Goal: Find specific page/section: Find specific page/section

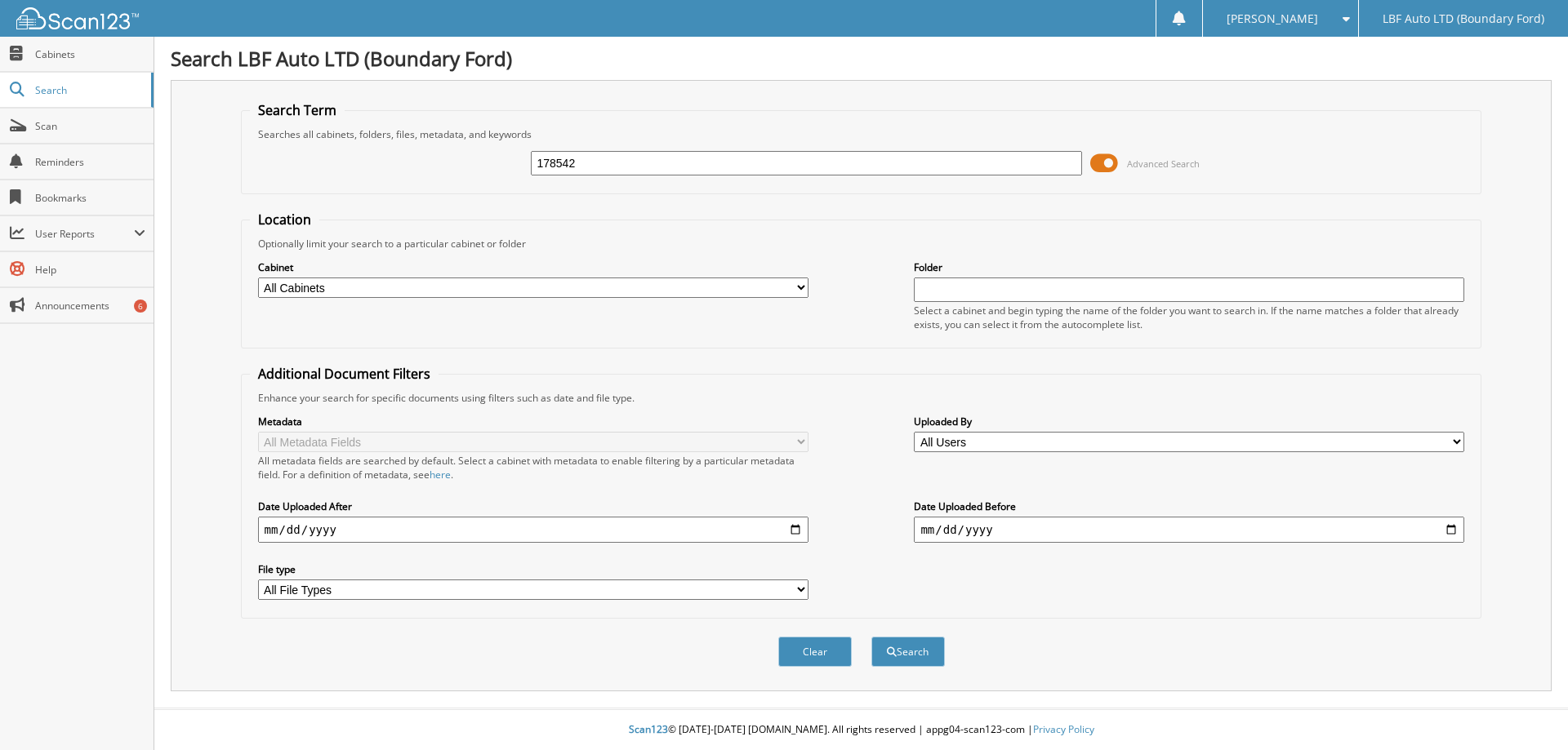
type input "178542"
click at [871, 636] on button "Search" at bounding box center [907, 651] width 74 height 31
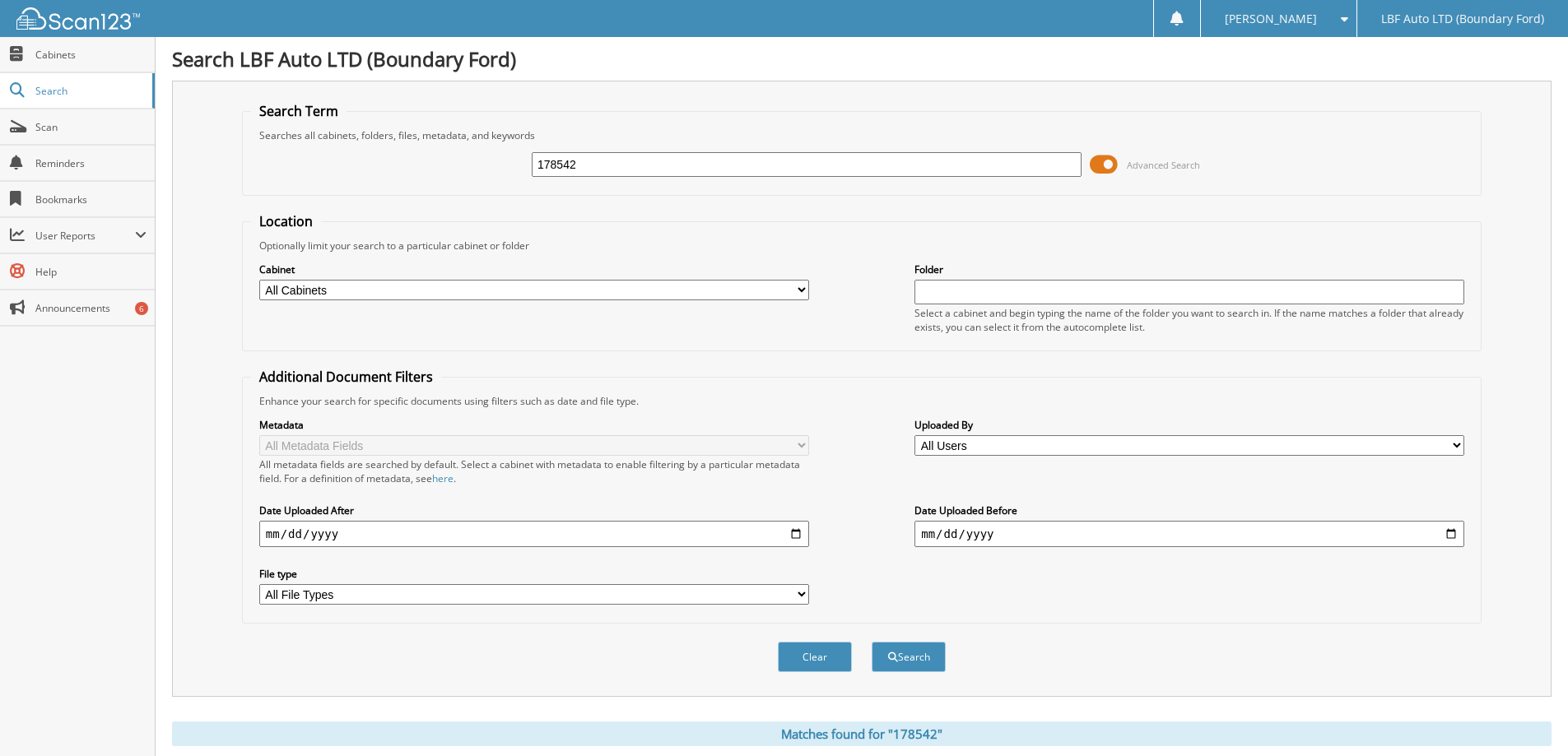
click at [804, 289] on select "All Cabinets FORD PARTS INVOICES 2025 FORD REPAIR ORDERS 2025 HR FILES POLARIS …" at bounding box center [535, 289] width 550 height 20
select select "30313"
click at [260, 280] on select "All Cabinets FORD PARTS INVOICES 2025 FORD REPAIR ORDERS 2025 HR FILES POLARIS …" at bounding box center [535, 289] width 550 height 20
click at [899, 662] on button "Search" at bounding box center [908, 657] width 74 height 31
click at [53, 58] on span "Cabinets" at bounding box center [91, 54] width 111 height 14
